Goal: Information Seeking & Learning: Learn about a topic

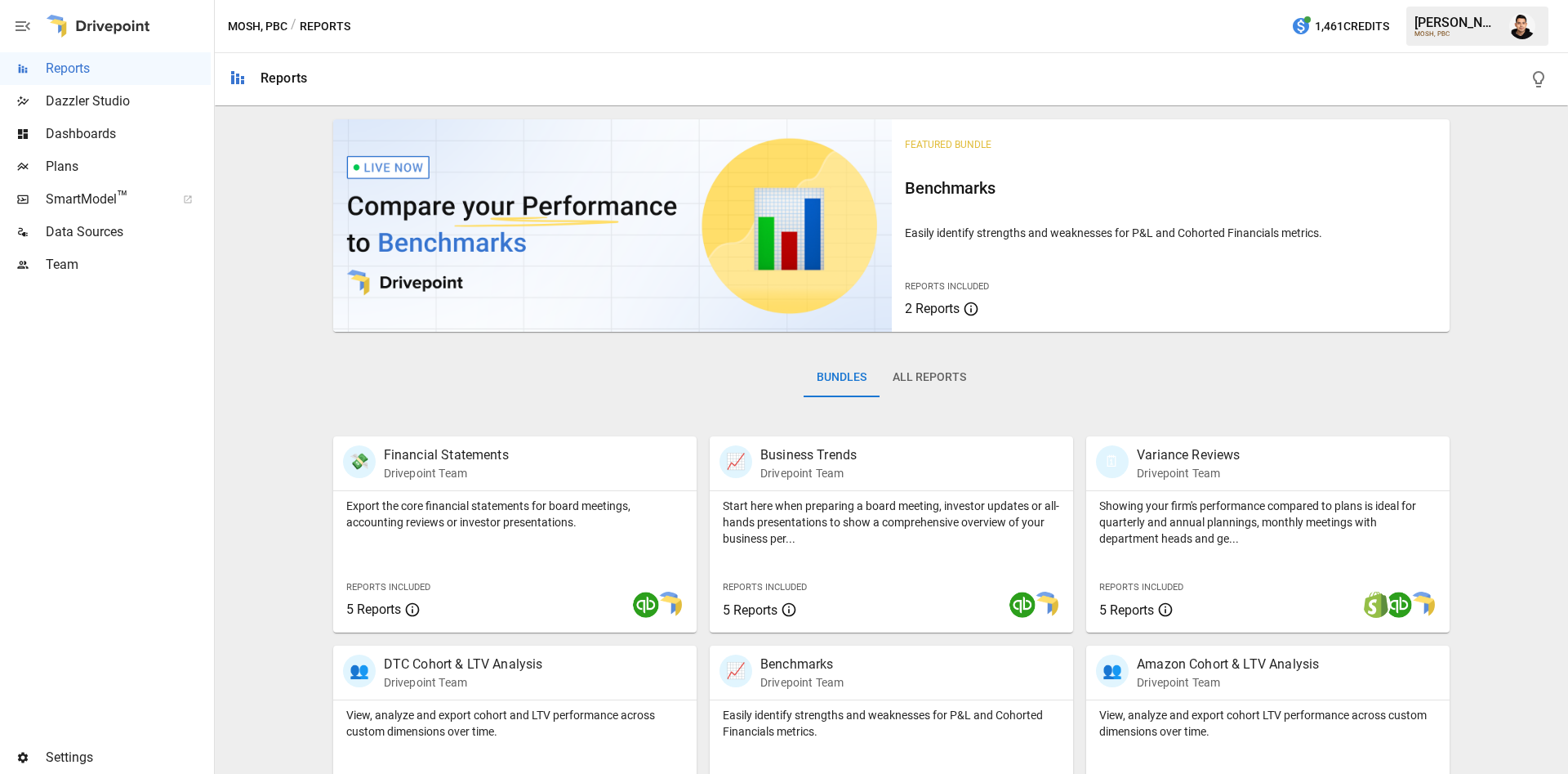
click at [61, 170] on span "Plans" at bounding box center [129, 166] width 165 height 20
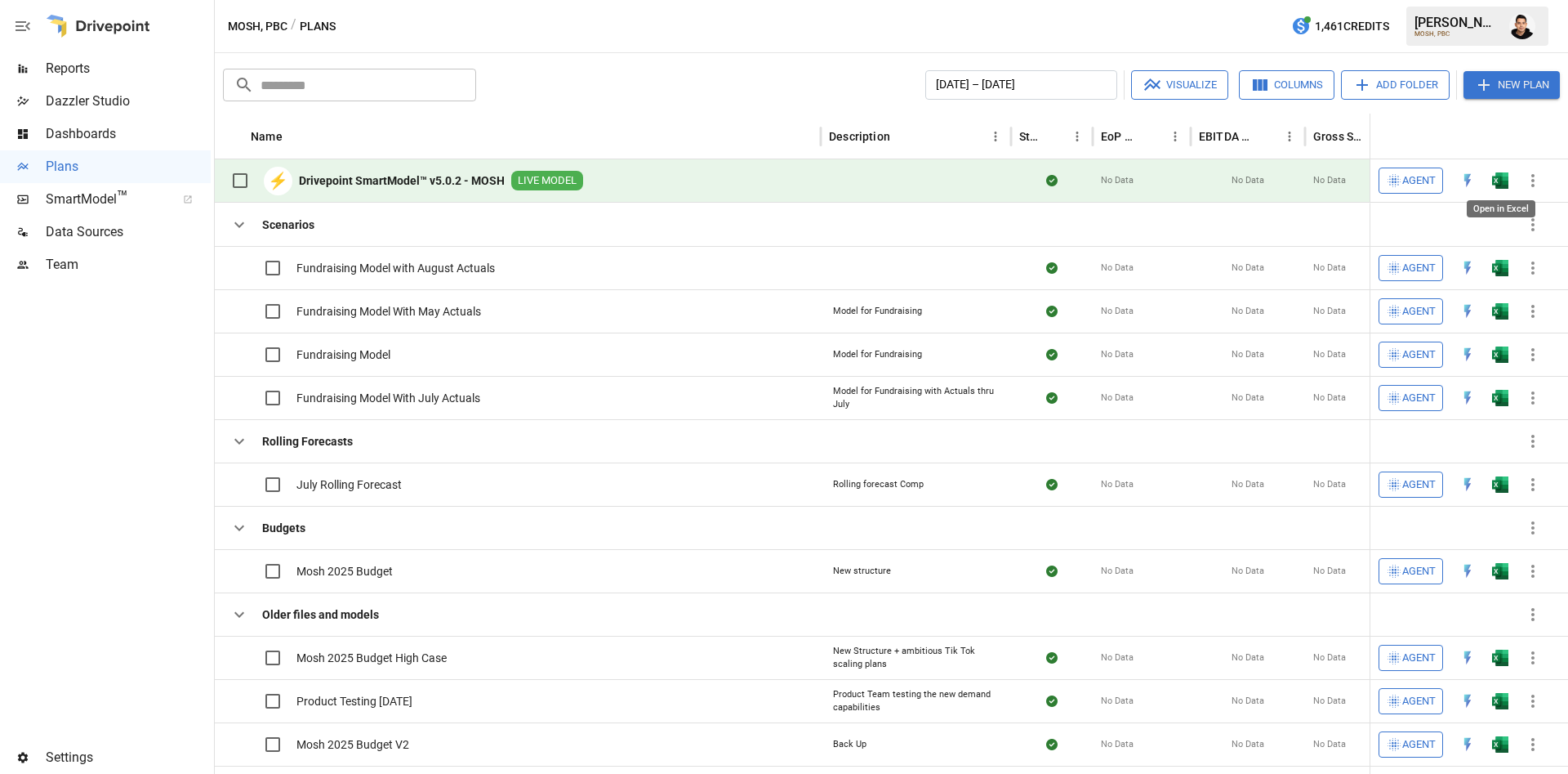
click at [1494, 180] on img "Open in Excel" at bounding box center [1500, 180] width 17 height 17
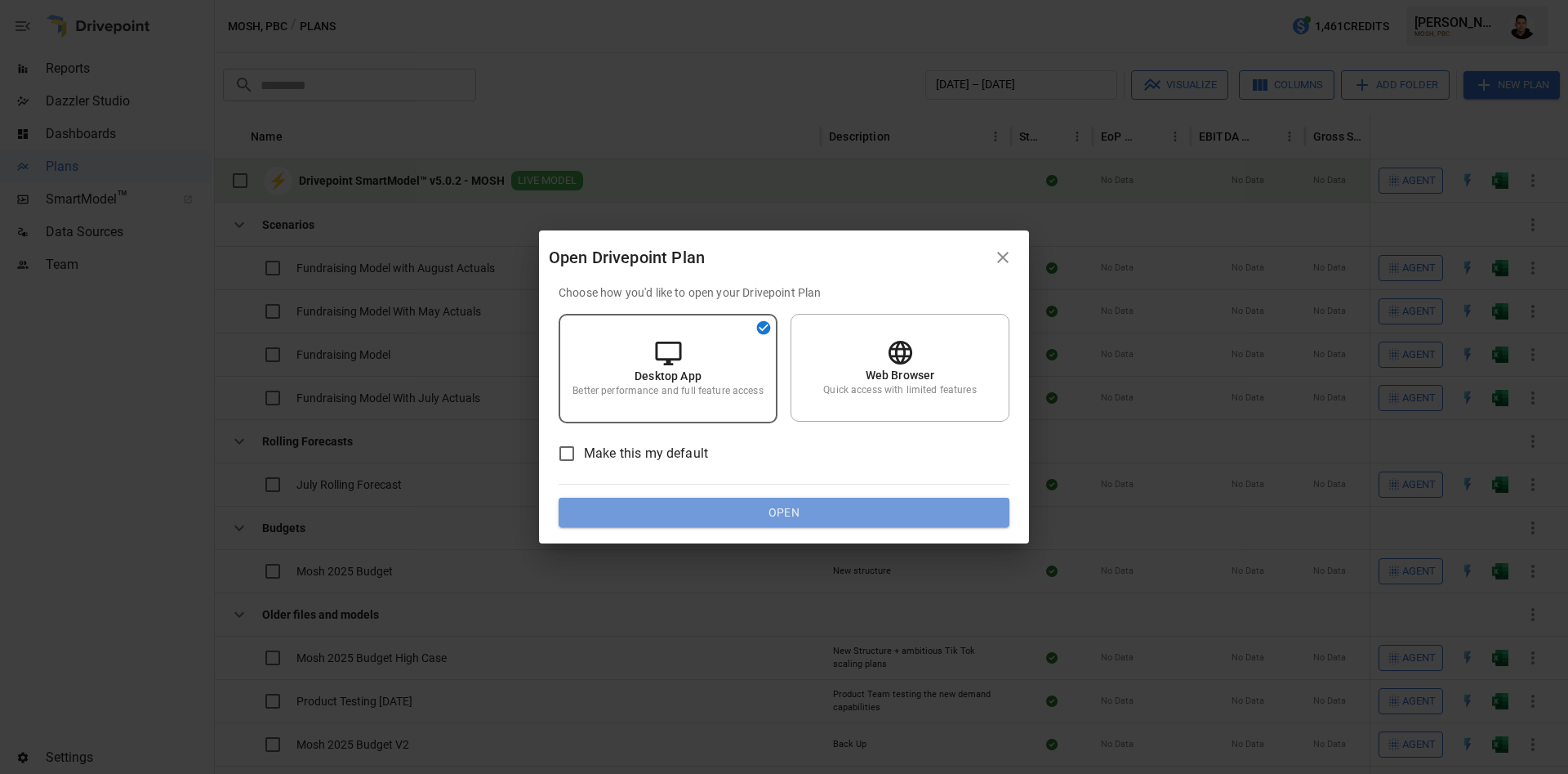
click at [867, 514] on button "Open" at bounding box center [784, 512] width 451 height 30
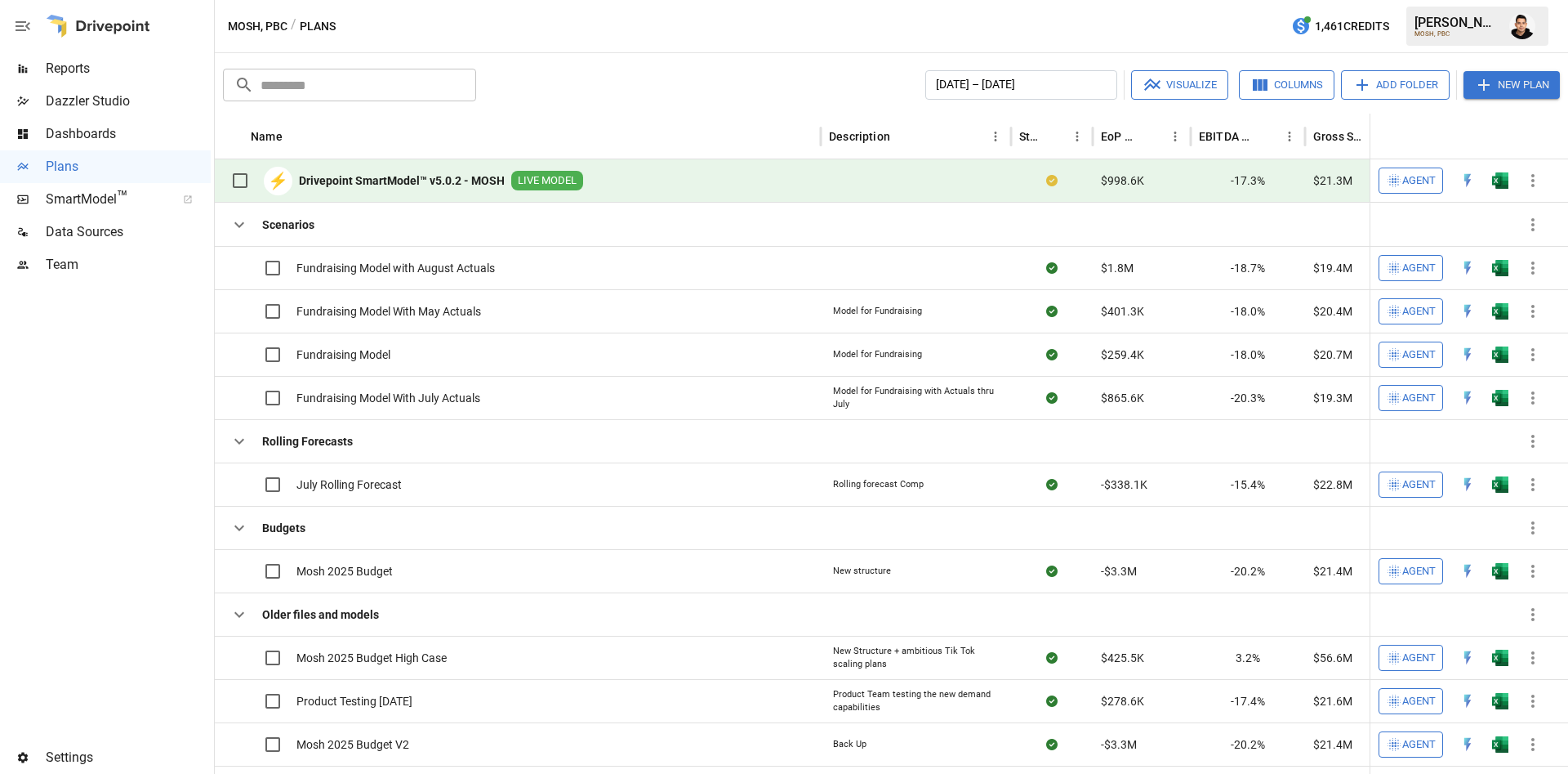
click at [65, 62] on span "Reports" at bounding box center [129, 69] width 165 height 20
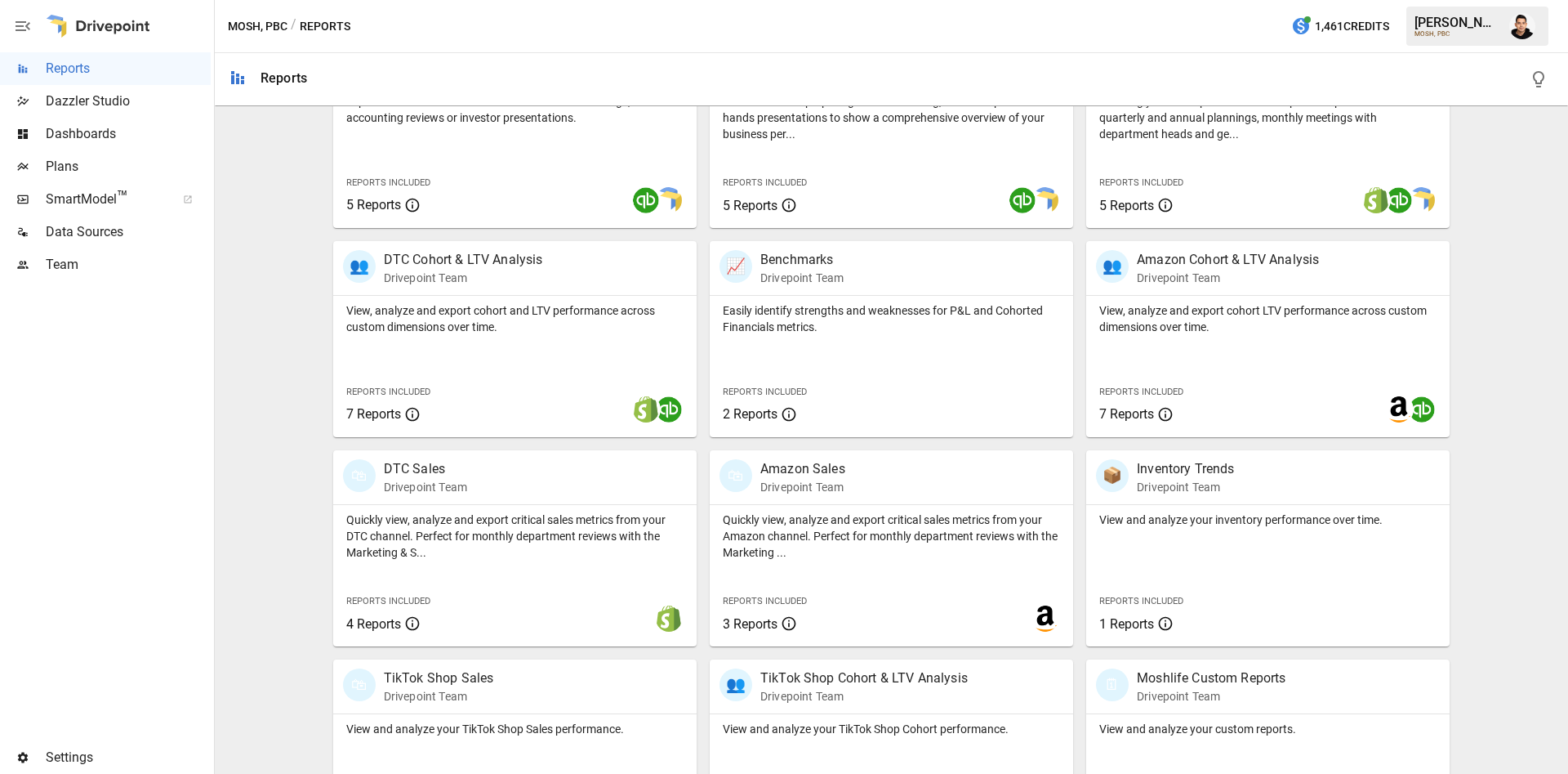
scroll to position [493, 0]
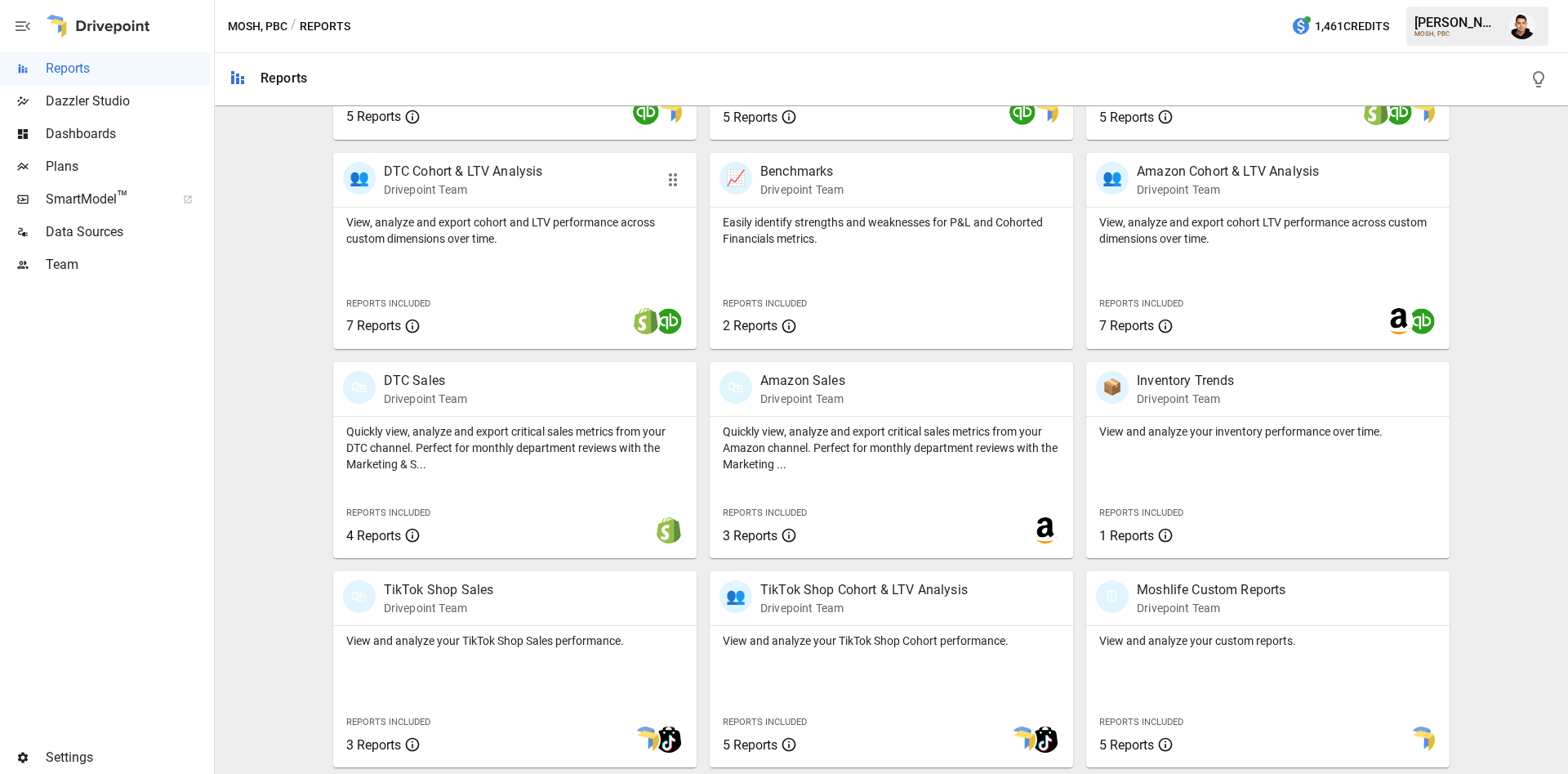
click at [556, 291] on div "View, analyze and export cohort and LTV performance across custom dimensions ov…" at bounding box center [515, 278] width 363 height 142
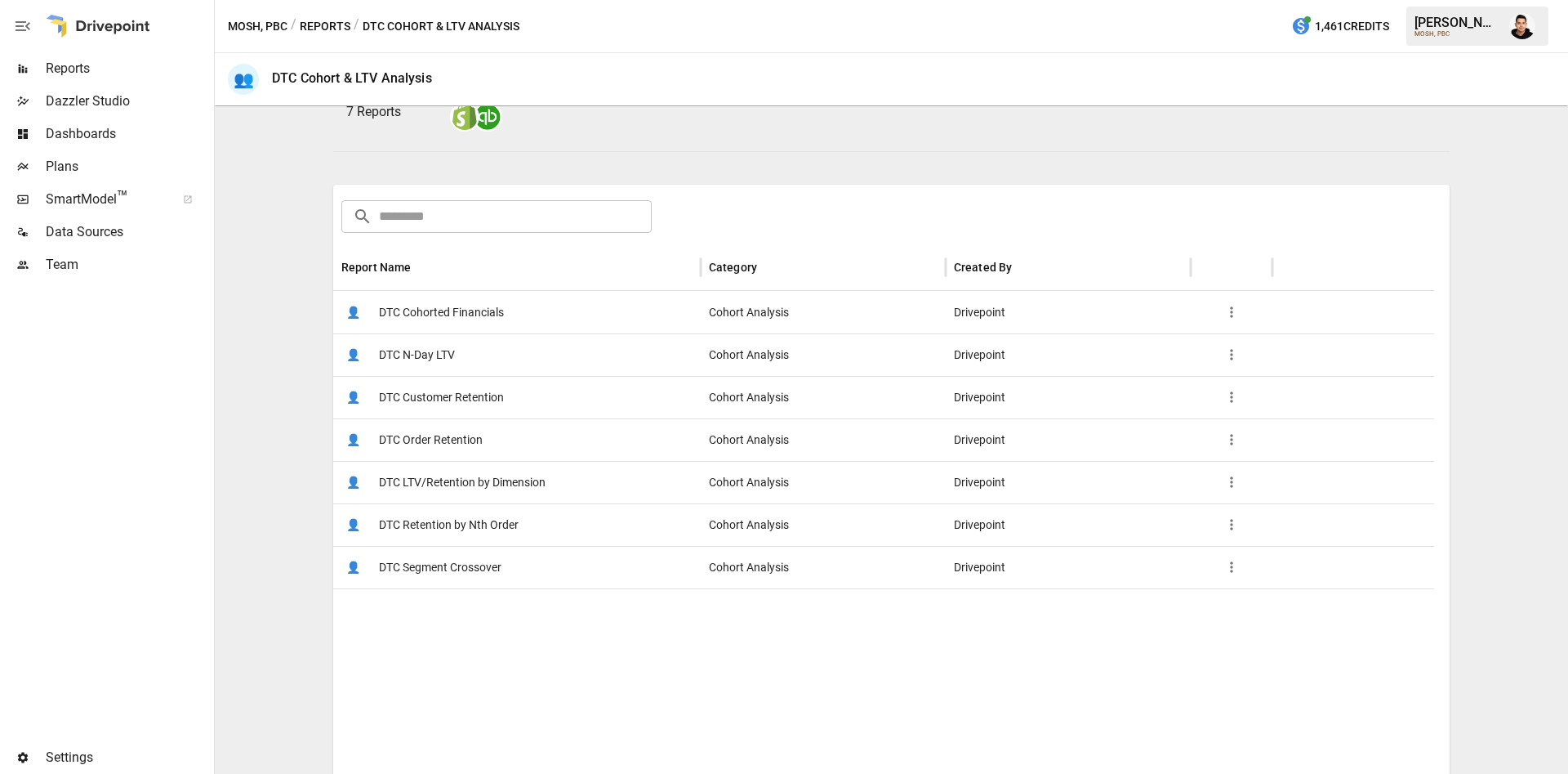
scroll to position [171, 0]
click at [562, 469] on div "👤 DTC LTV/Retention by Dimension" at bounding box center [516, 479] width 368 height 43
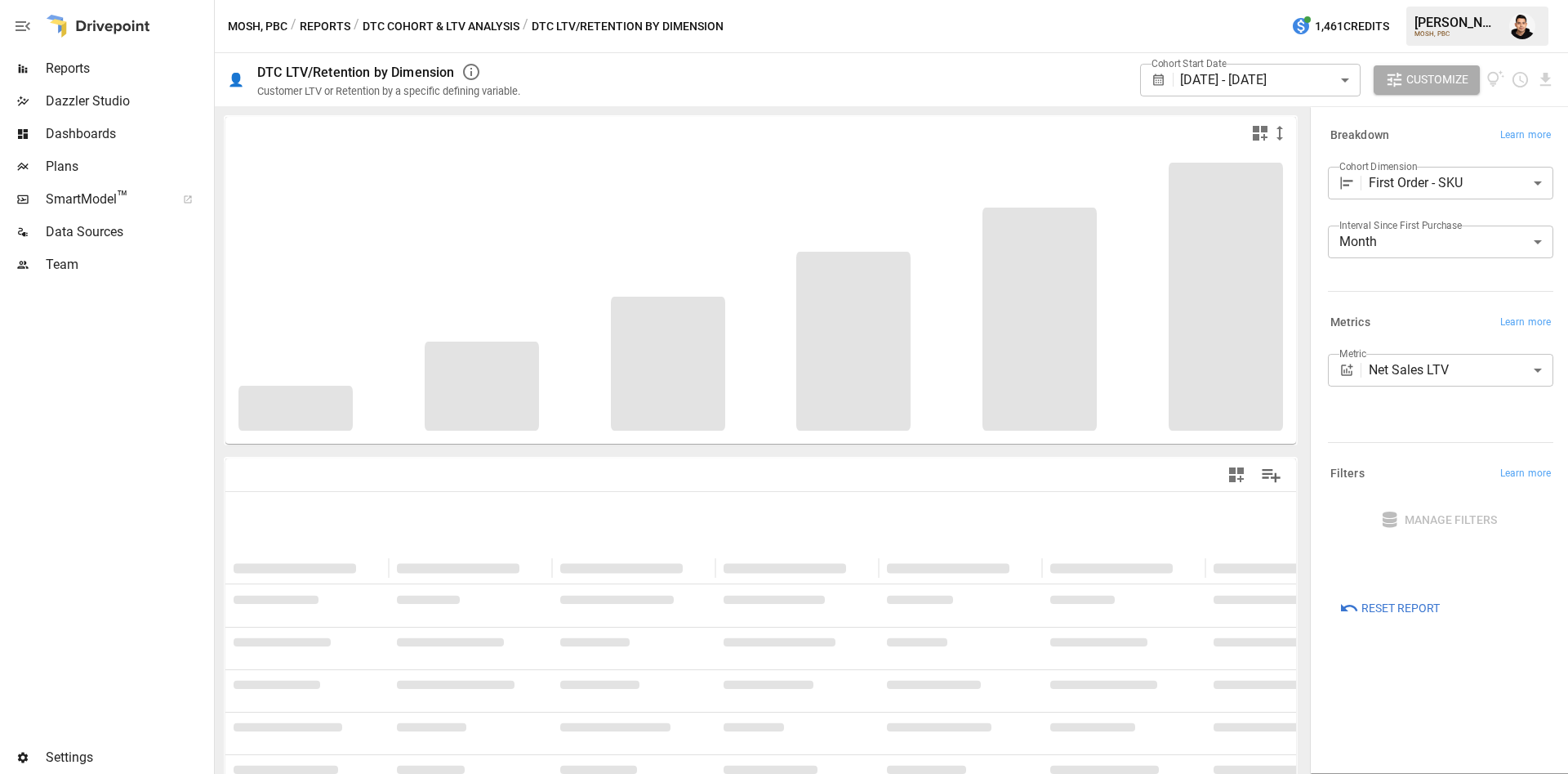
click at [1499, 0] on body "**********" at bounding box center [784, 0] width 1568 height 0
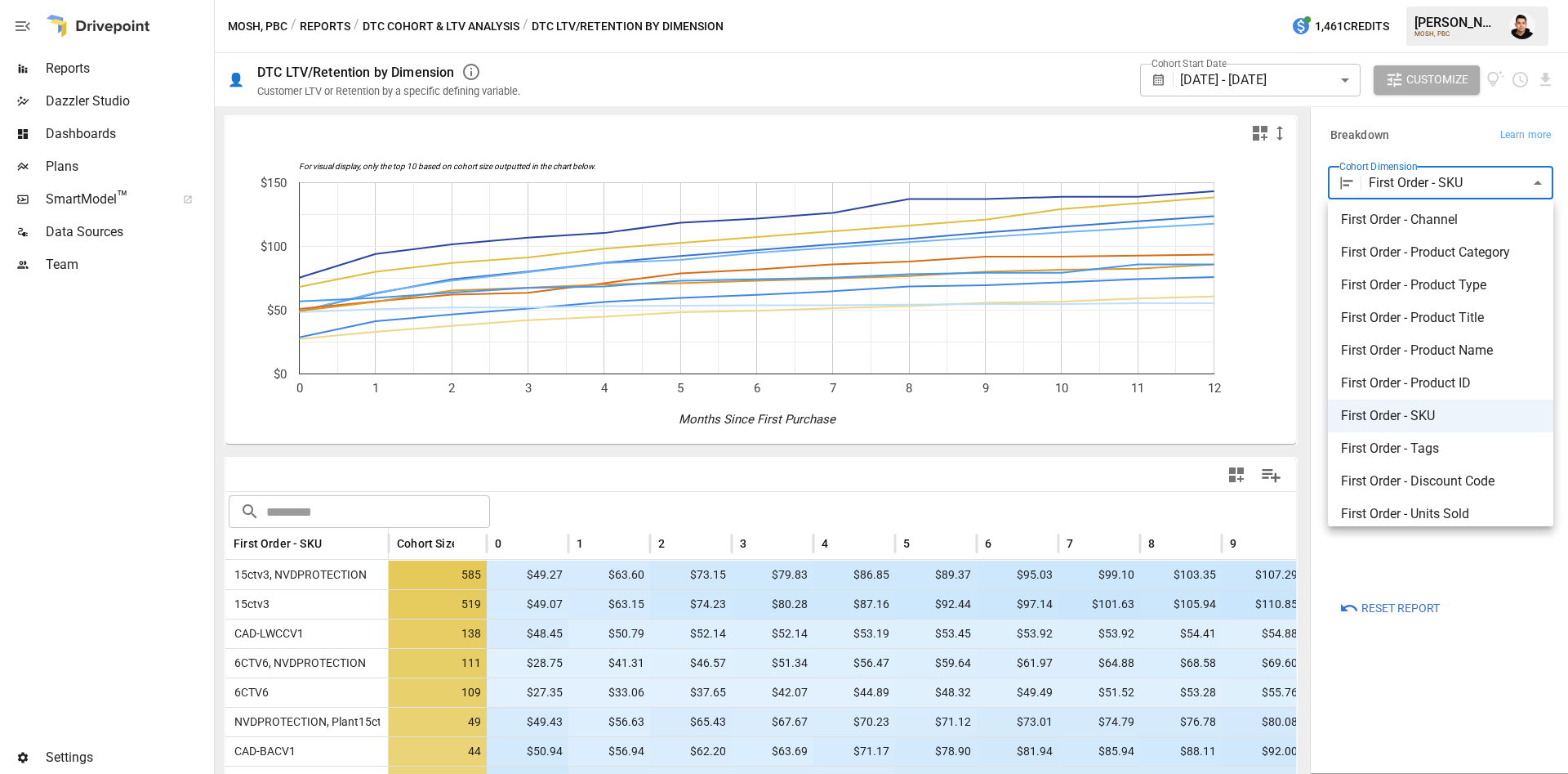
scroll to position [63, 0]
click at [1047, 88] on div at bounding box center [784, 387] width 1568 height 774
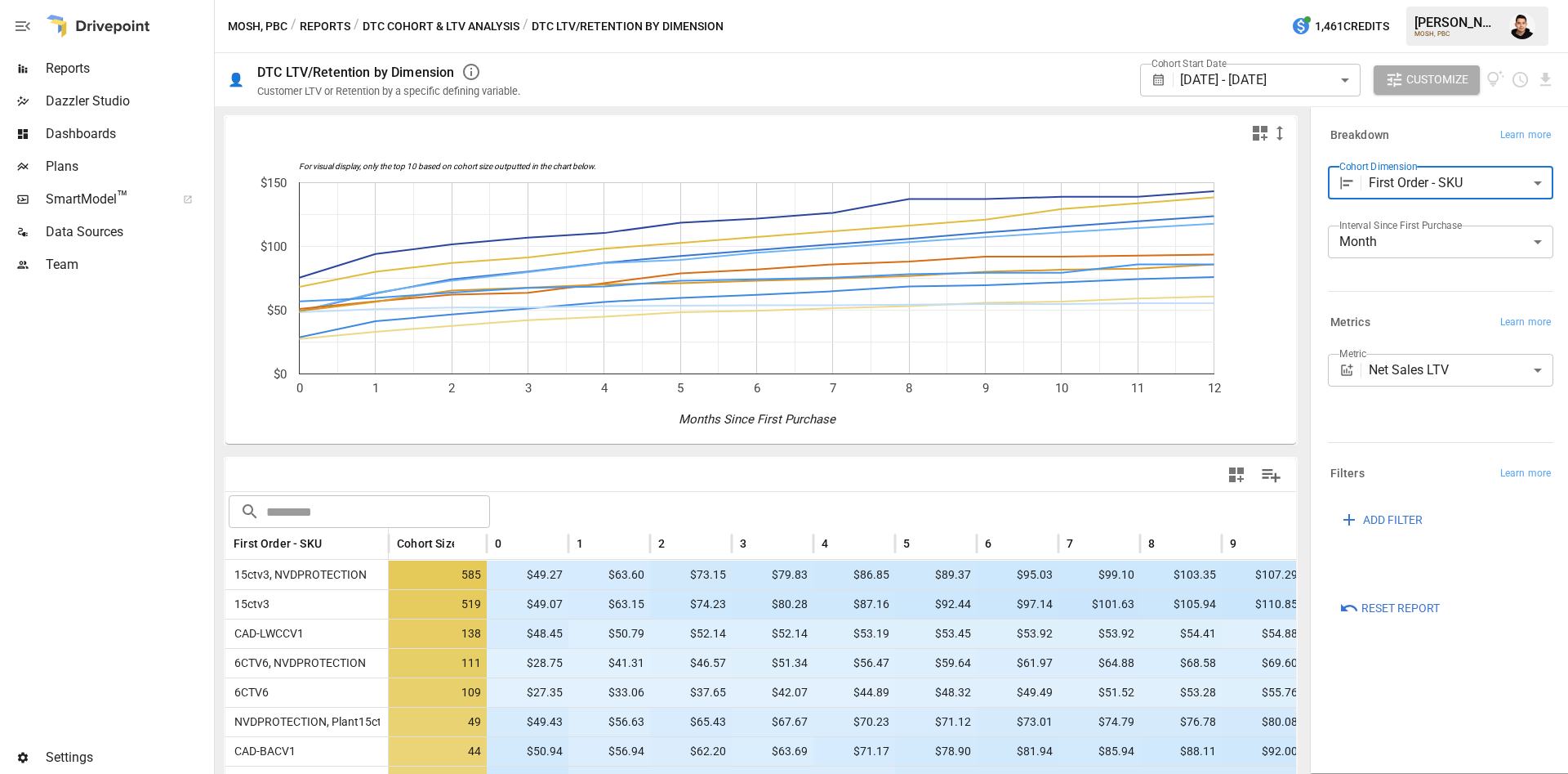
scroll to position [224, 0]
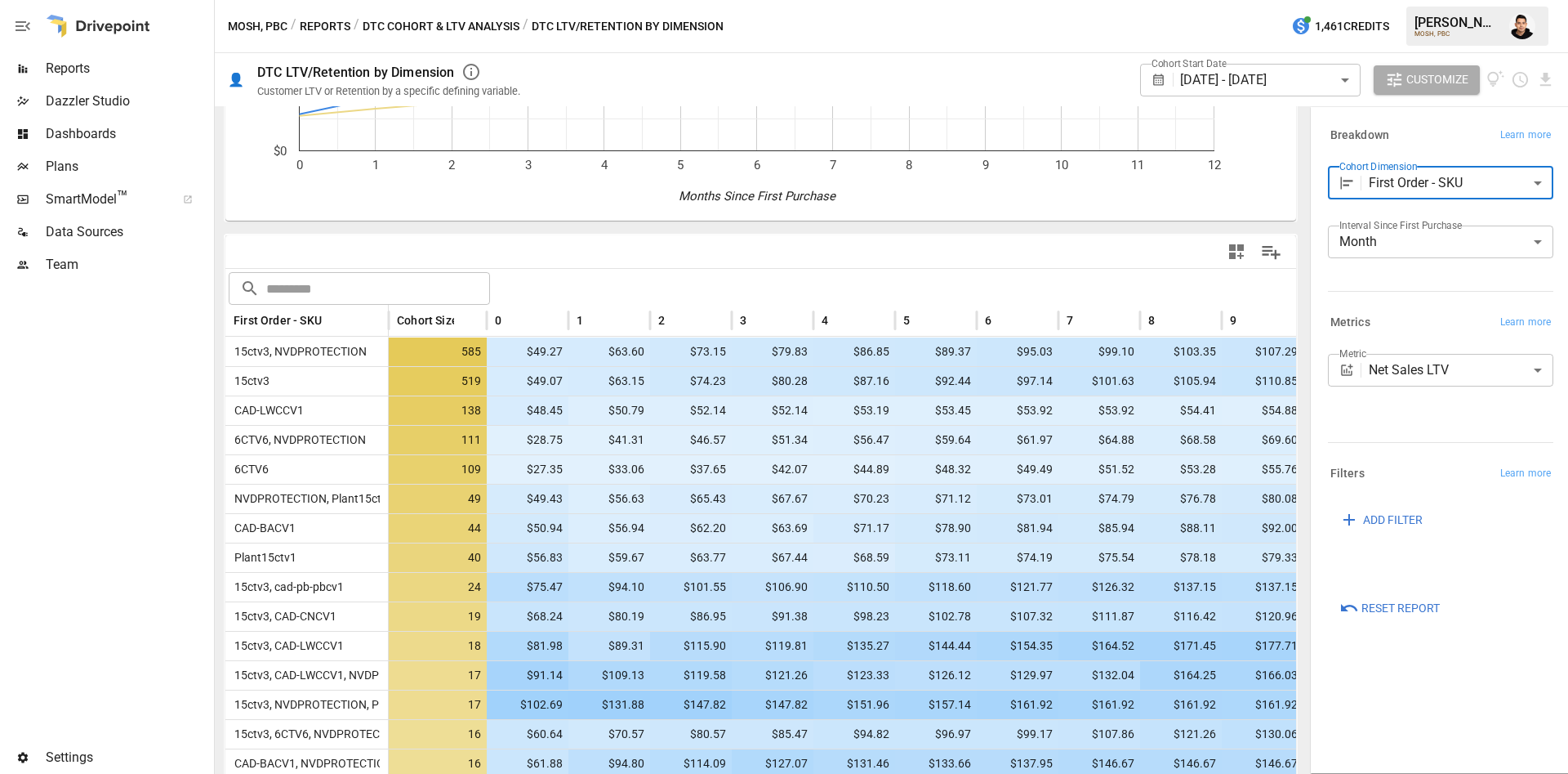
click at [1441, 0] on body "Reports Dazzler Studio Dashboards Plans SmartModel ™ Data Sources Team Settings…" at bounding box center [784, 0] width 1568 height 0
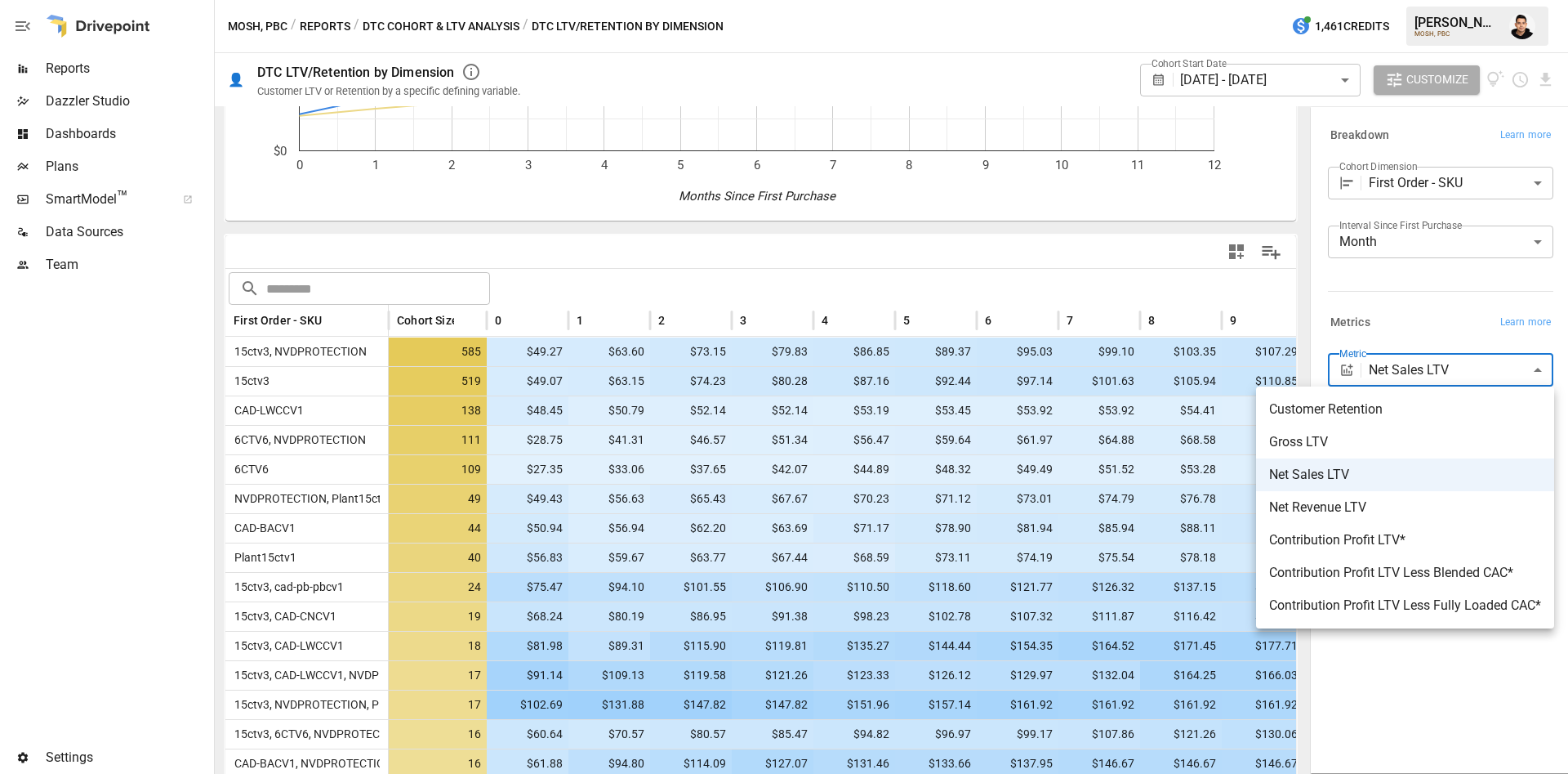
click at [1414, 290] on div at bounding box center [784, 387] width 1568 height 774
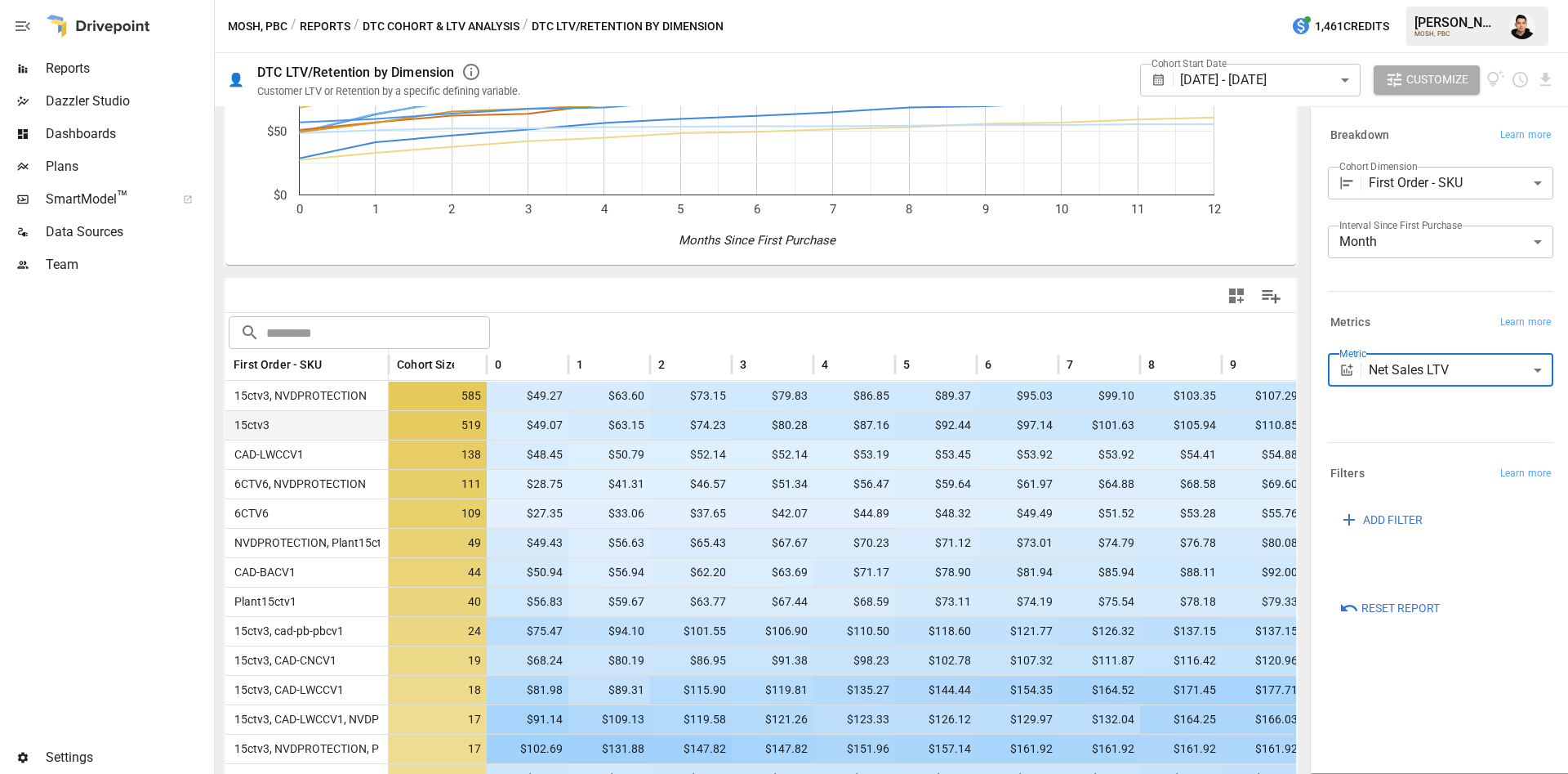
scroll to position [0, 0]
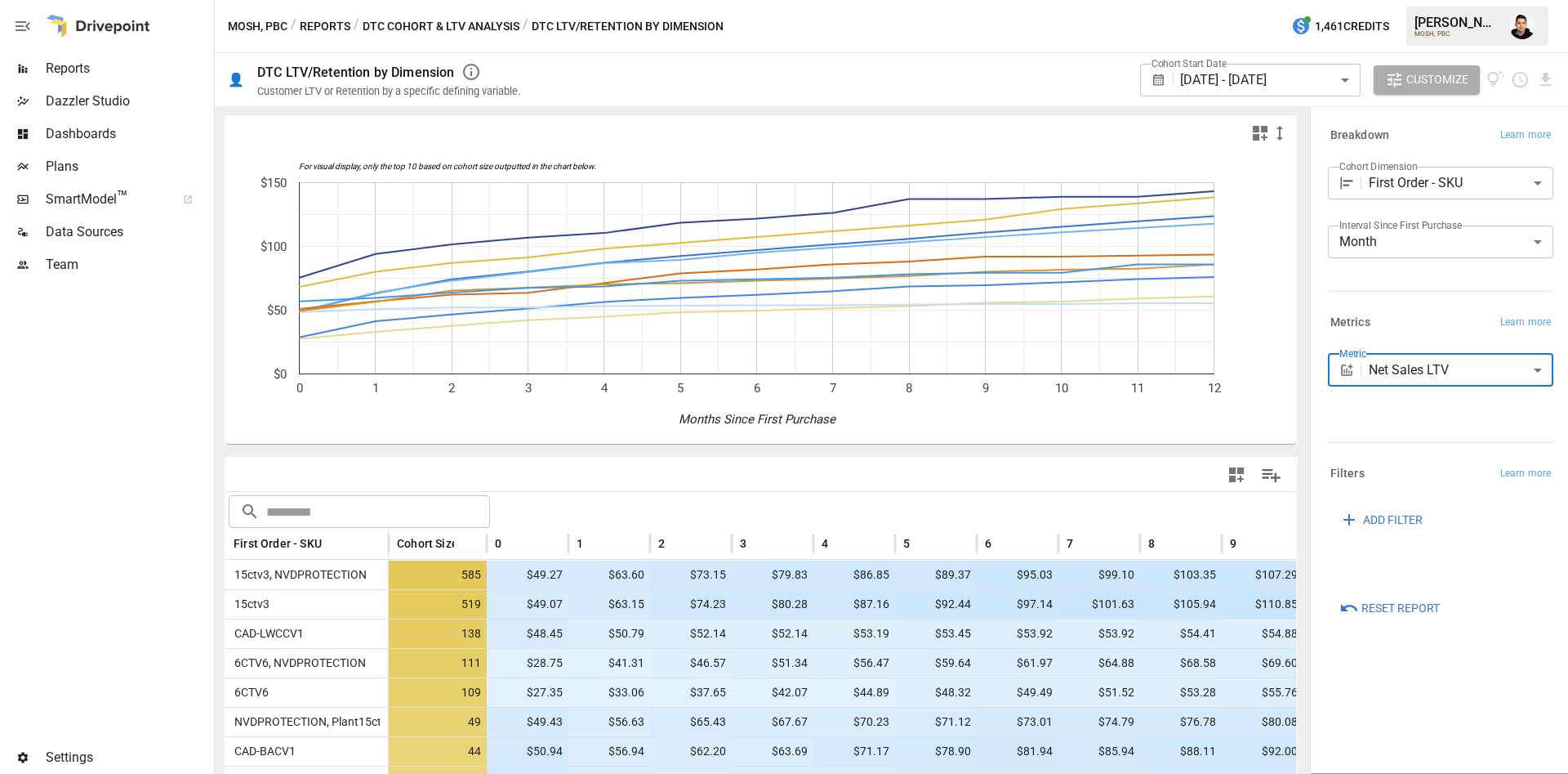
click at [1291, 0] on body "Reports Dazzler Studio Dashboards Plans SmartModel ™ Data Sources Team Settings…" at bounding box center [784, 0] width 1568 height 0
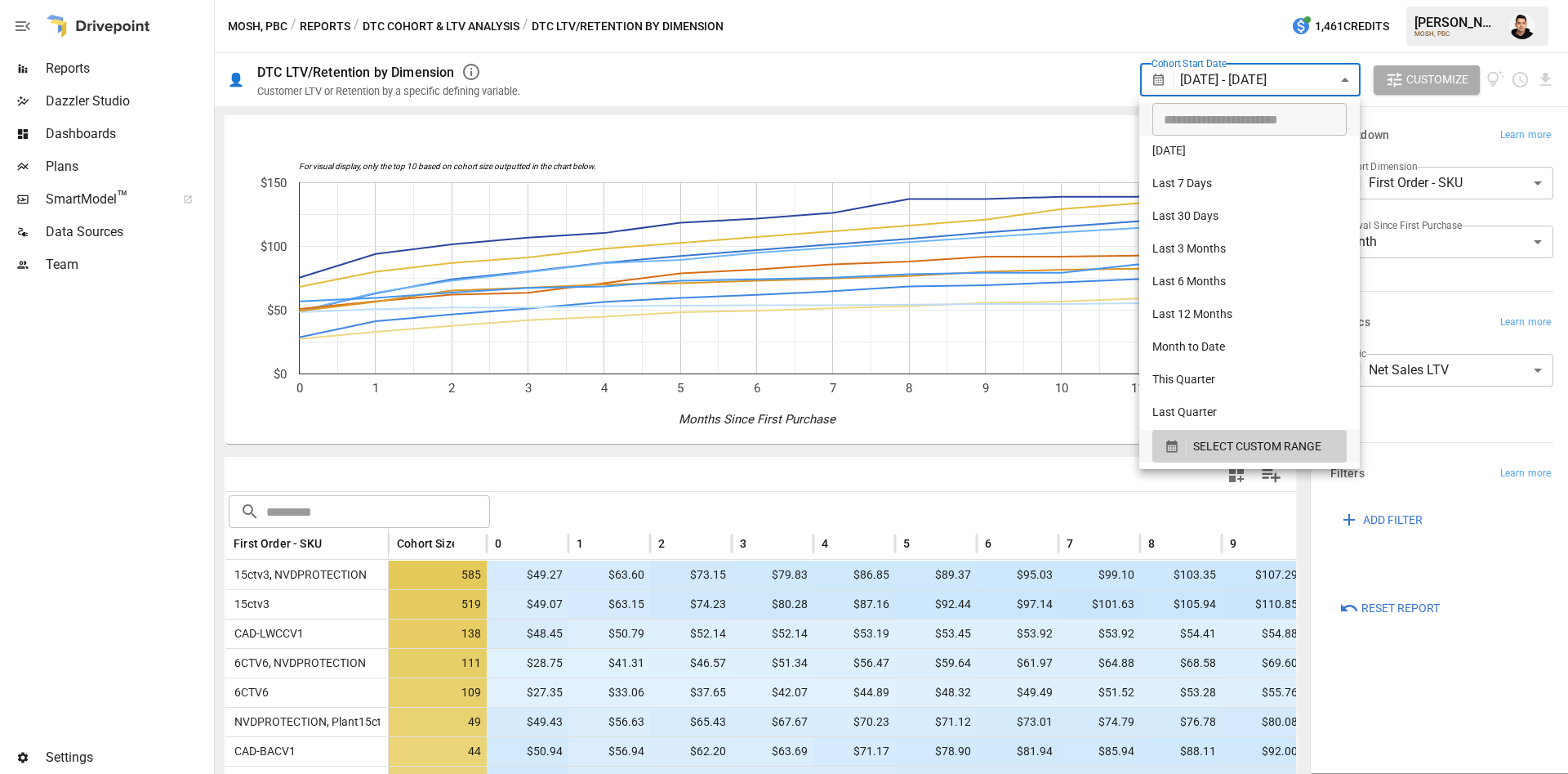
click at [1049, 69] on div at bounding box center [784, 387] width 1568 height 774
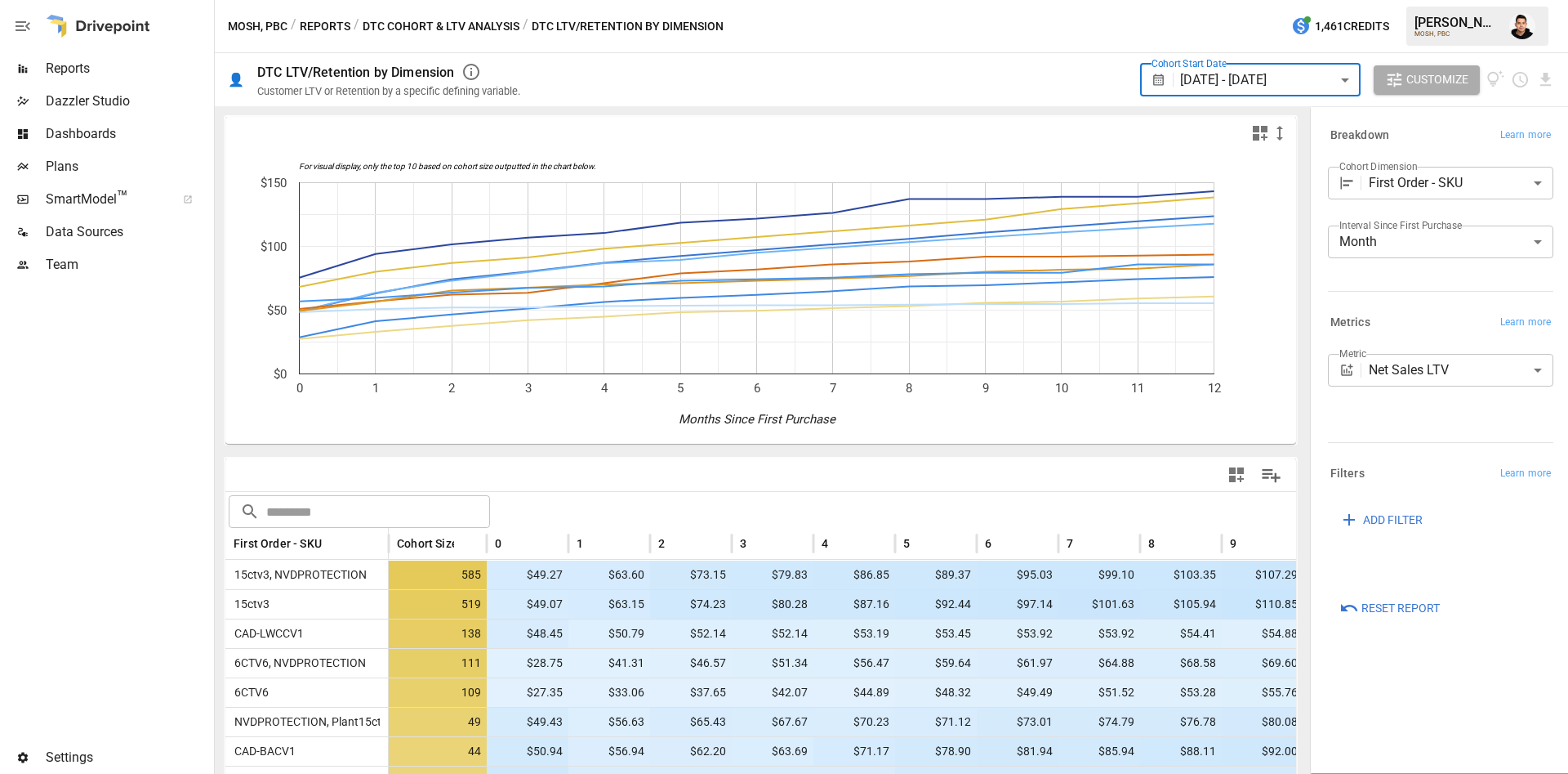
click at [1296, 0] on body "Reports Dazzler Studio Dashboards Plans SmartModel ™ Data Sources Team Settings…" at bounding box center [784, 0] width 1568 height 0
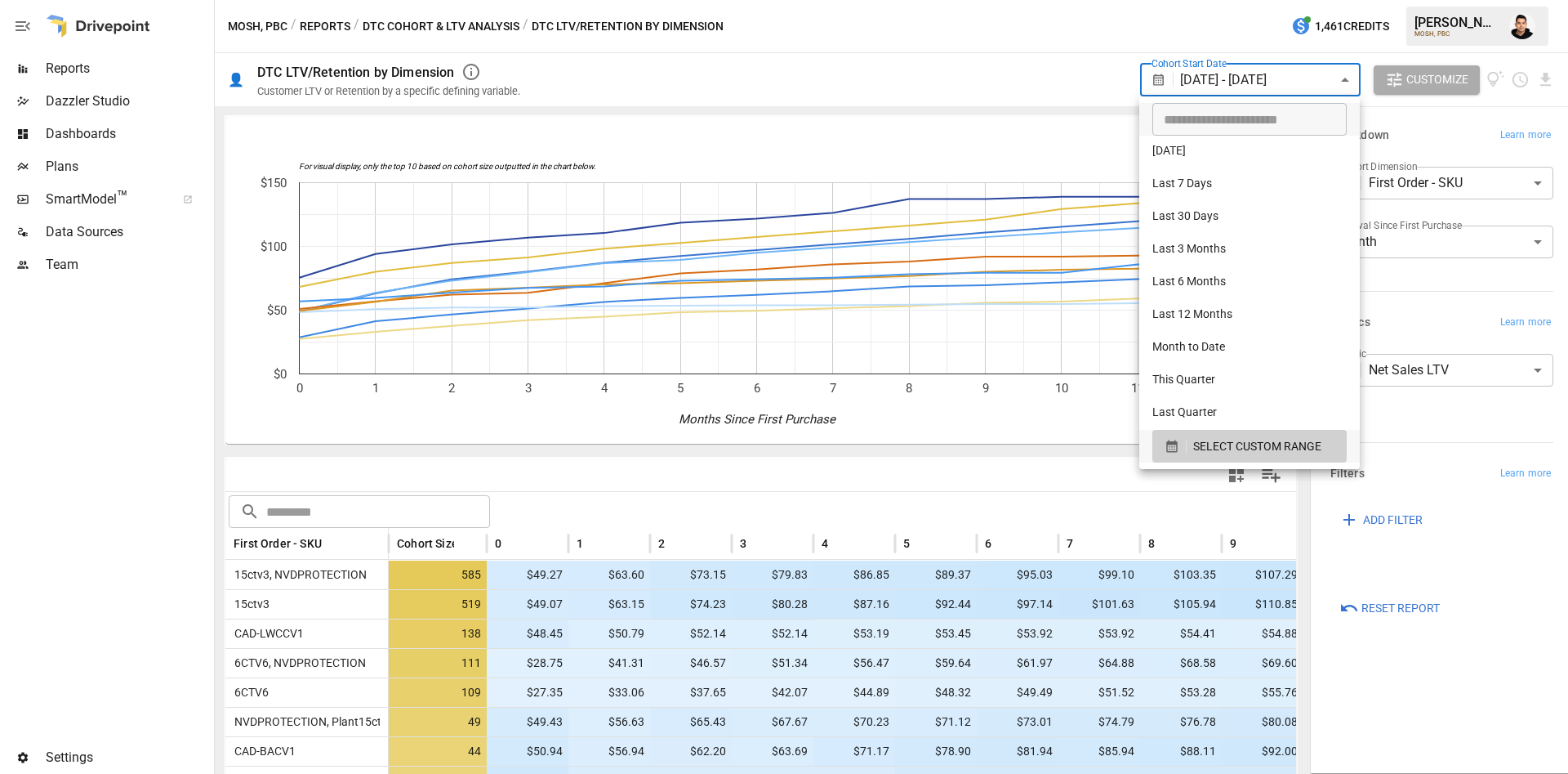
click at [1057, 89] on div at bounding box center [784, 387] width 1568 height 774
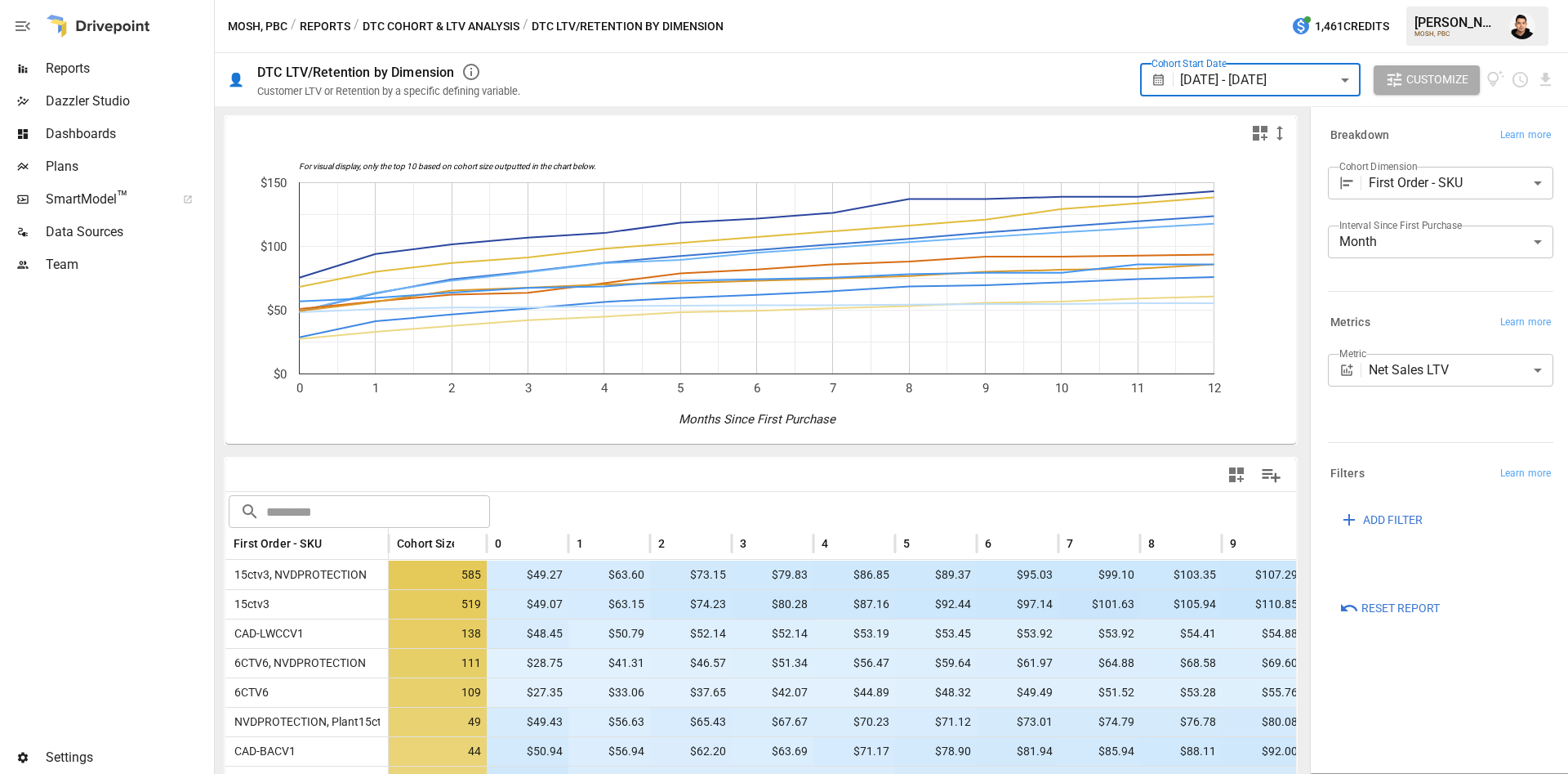
click at [1325, 0] on body "Reports Dazzler Studio Dashboards Plans SmartModel ™ Data Sources Team Settings…" at bounding box center [784, 0] width 1568 height 0
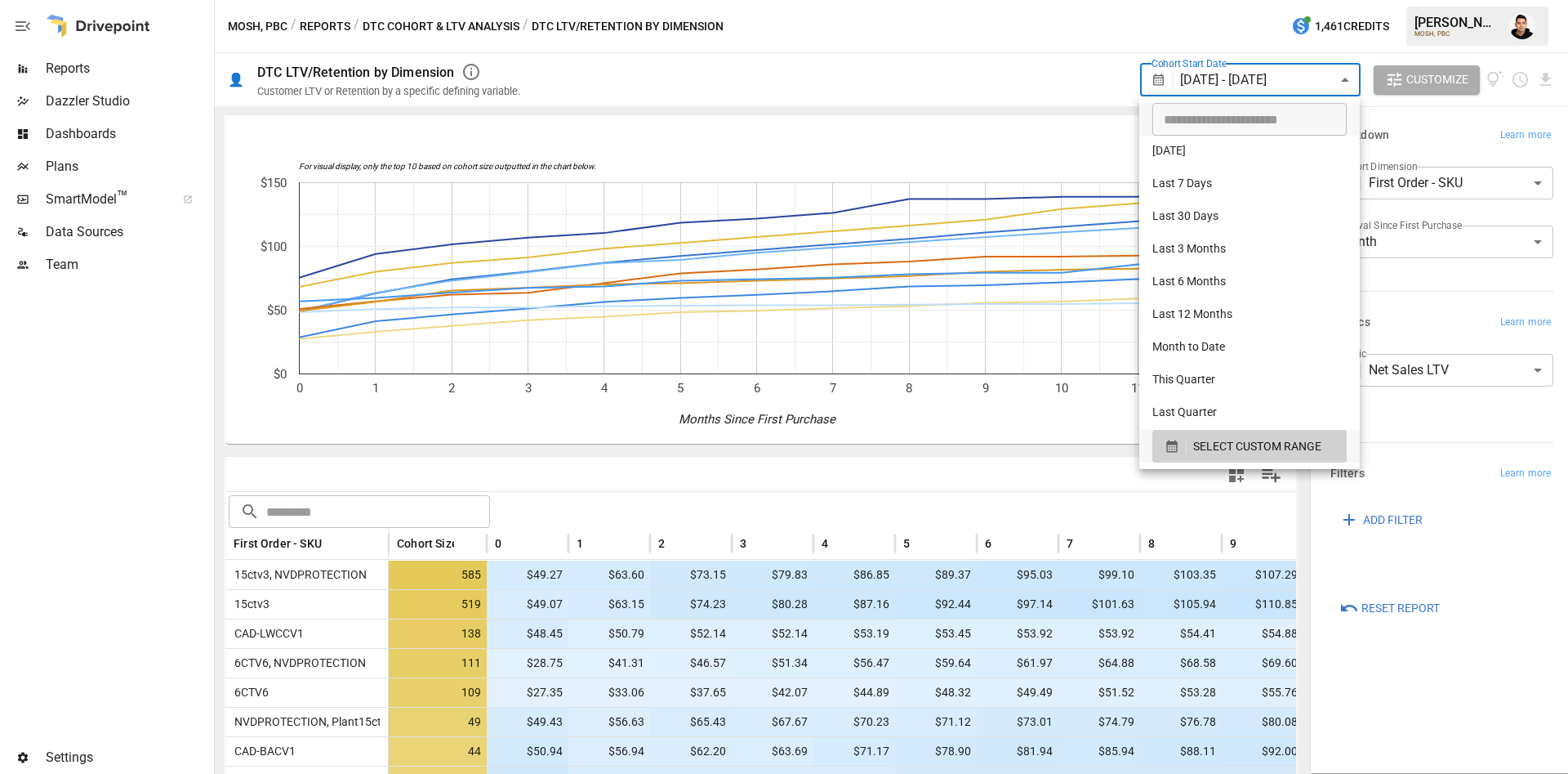
click at [1021, 87] on div at bounding box center [784, 387] width 1568 height 774
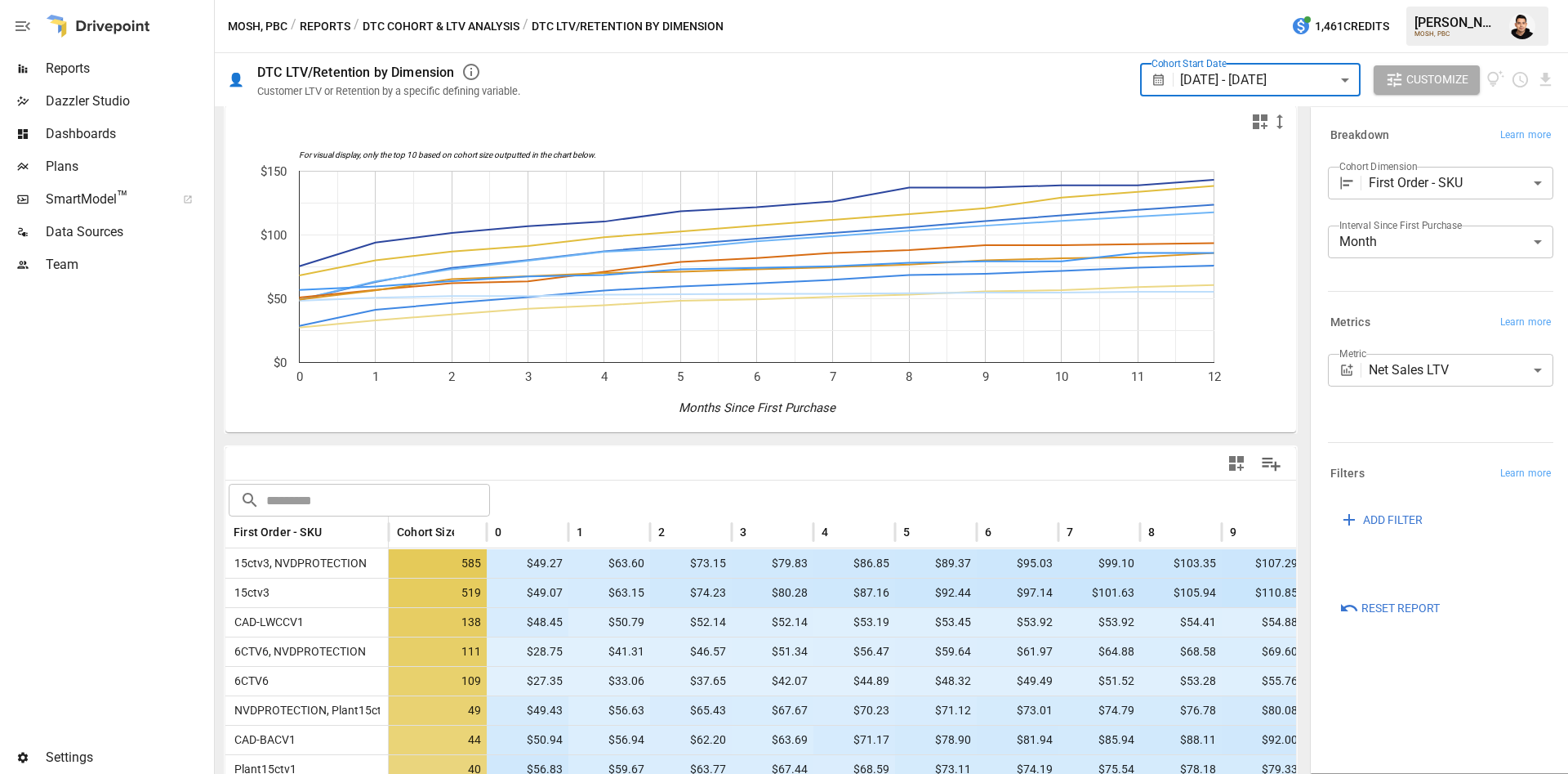
scroll to position [17, 0]
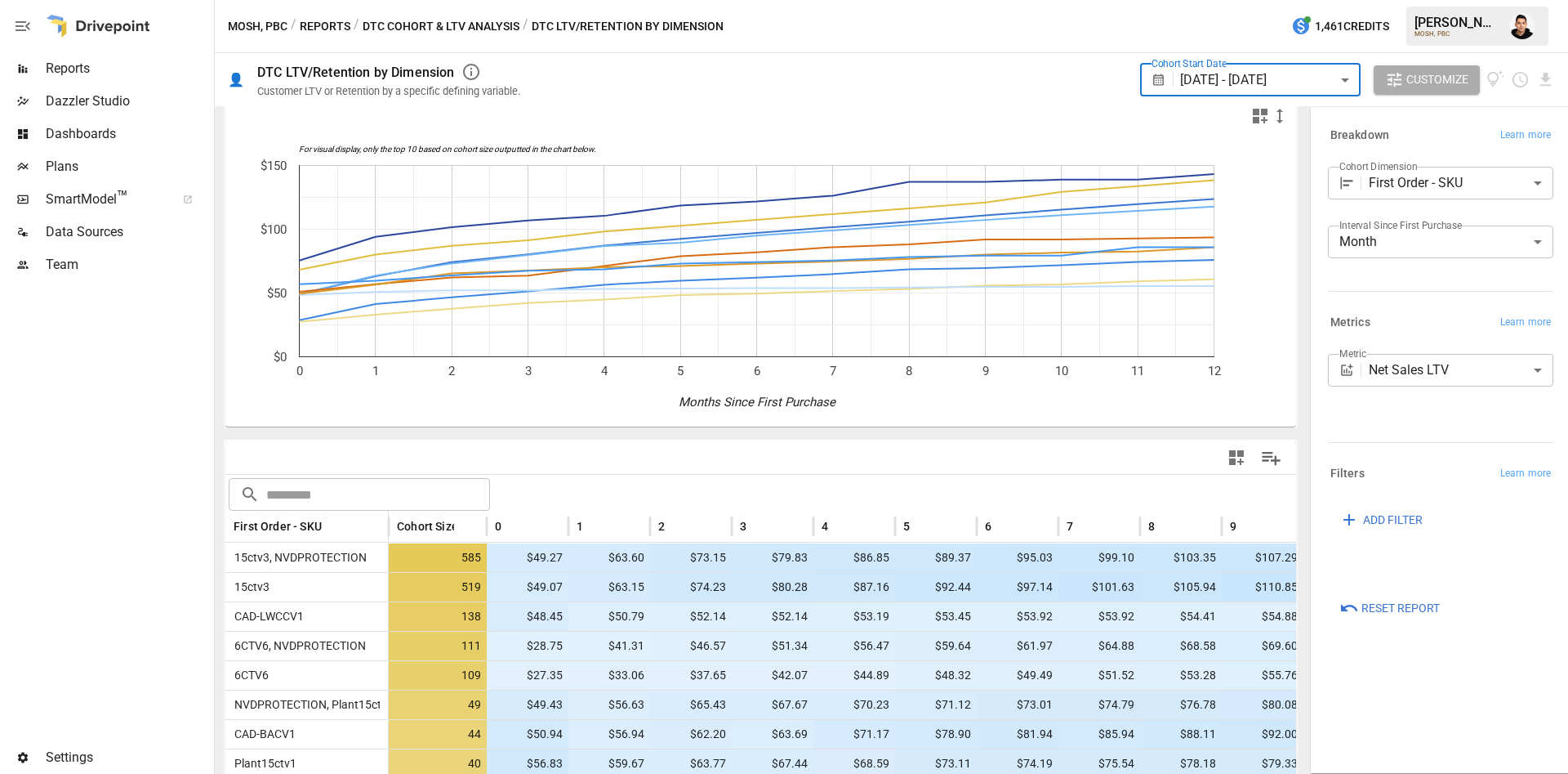
click at [1421, 0] on body "Reports Dazzler Studio Dashboards Plans SmartModel ™ Data Sources Team Settings…" at bounding box center [784, 0] width 1568 height 0
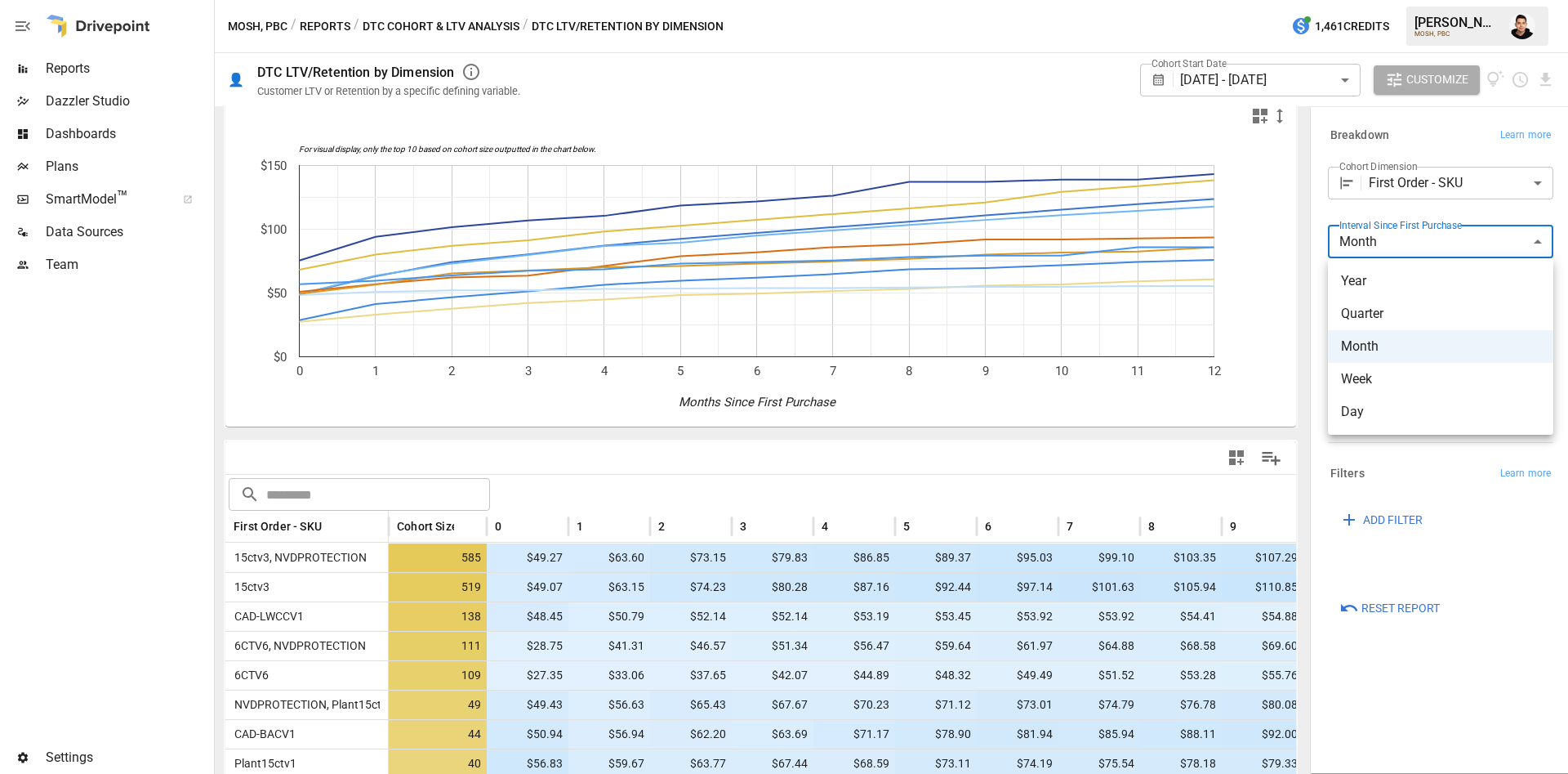
click at [1458, 143] on div at bounding box center [784, 387] width 1568 height 774
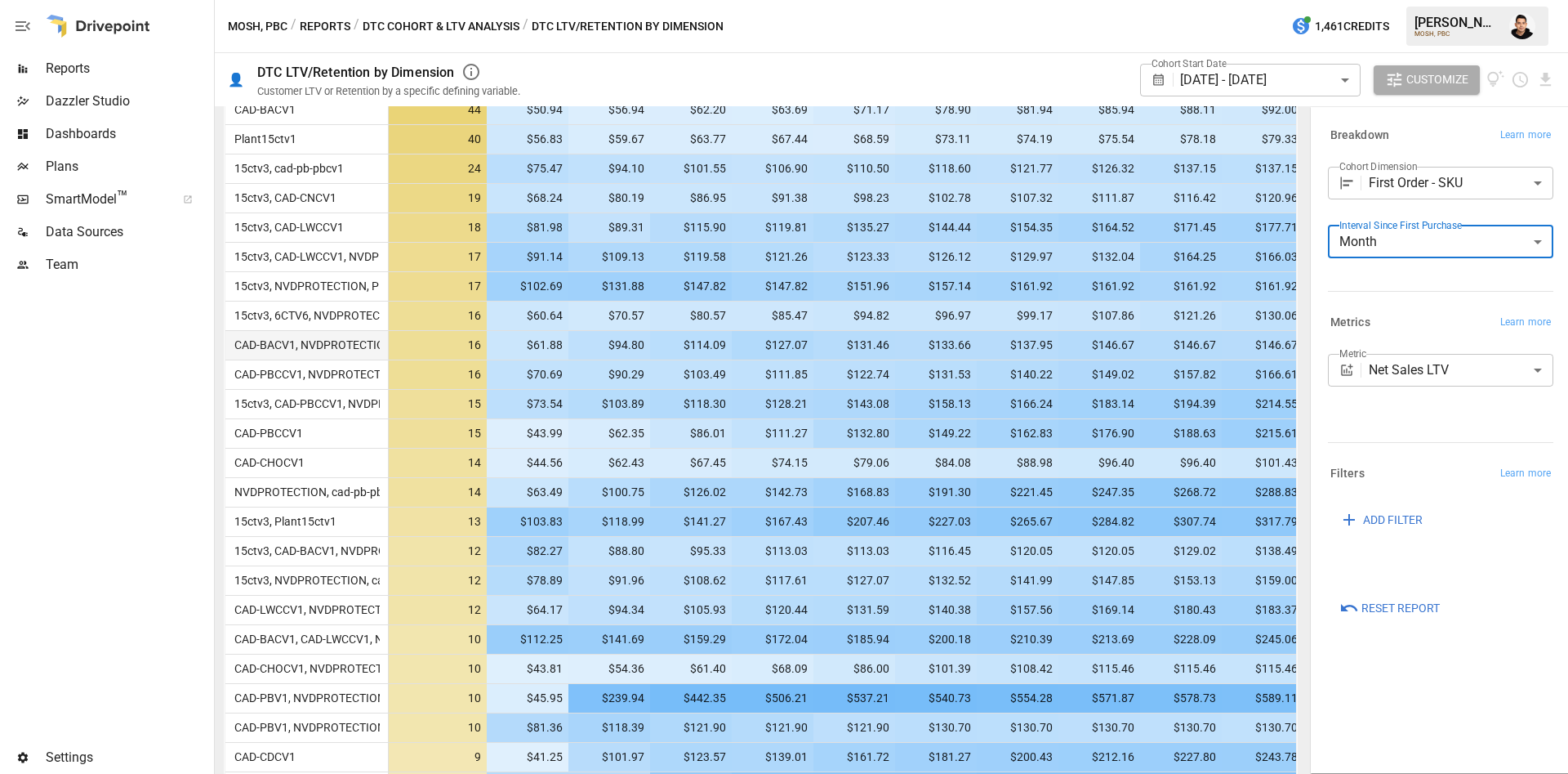
scroll to position [624, 0]
